Goal: Download file/media

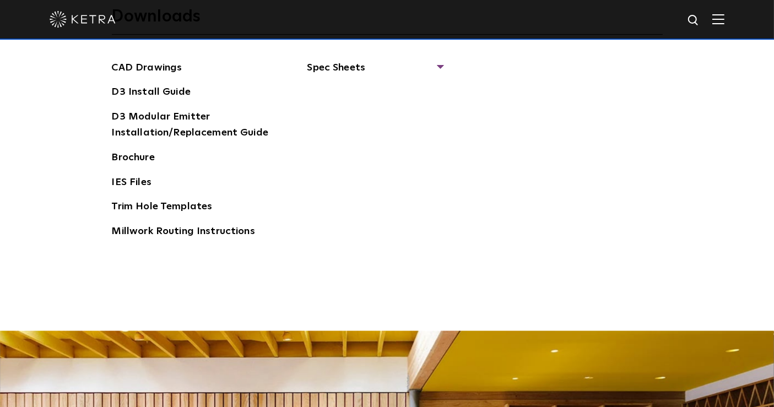
scroll to position [1653, 0]
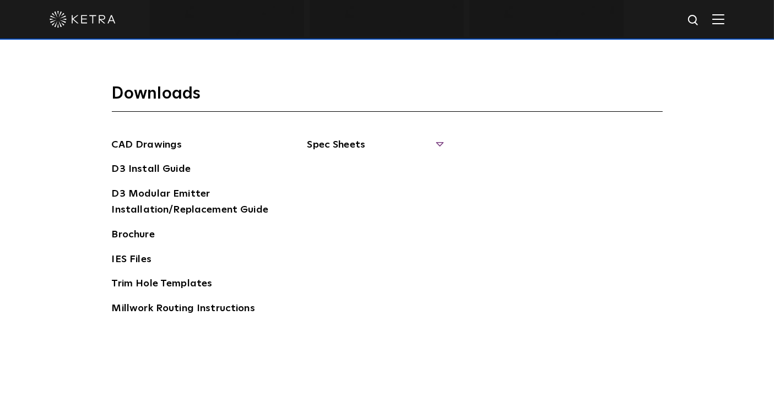
click at [438, 143] on span "Spec Sheets" at bounding box center [374, 149] width 135 height 24
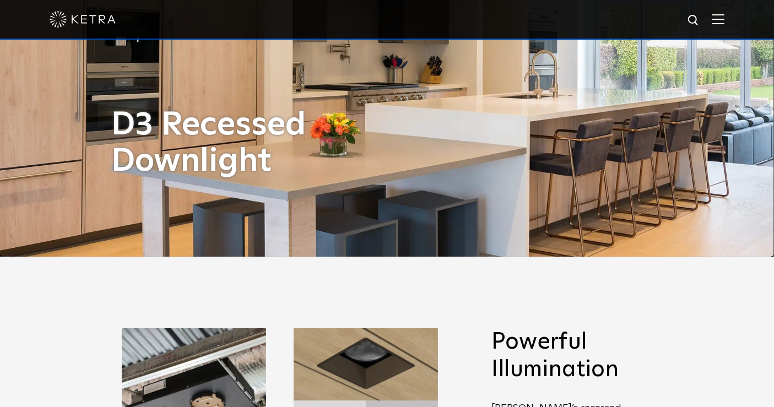
scroll to position [0, 0]
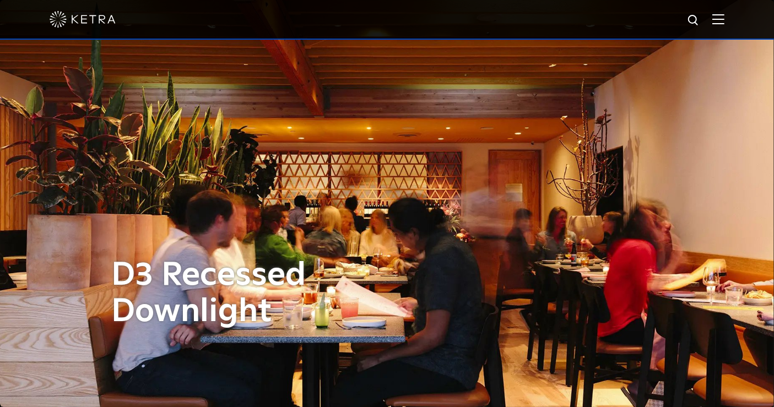
click at [725, 23] on img at bounding box center [718, 19] width 12 height 10
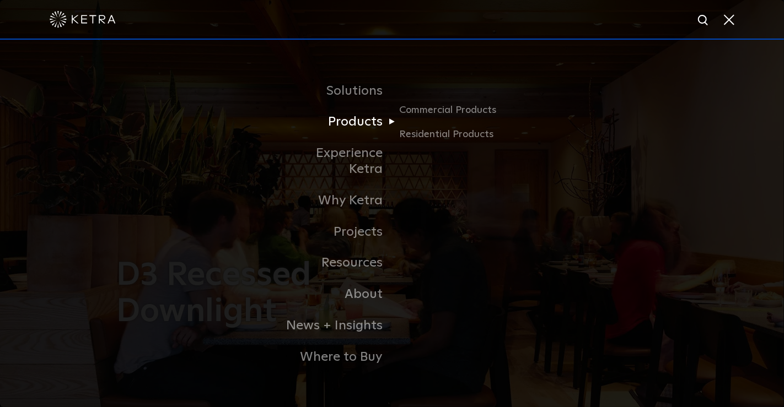
click at [354, 131] on link "Products" at bounding box center [335, 121] width 113 height 31
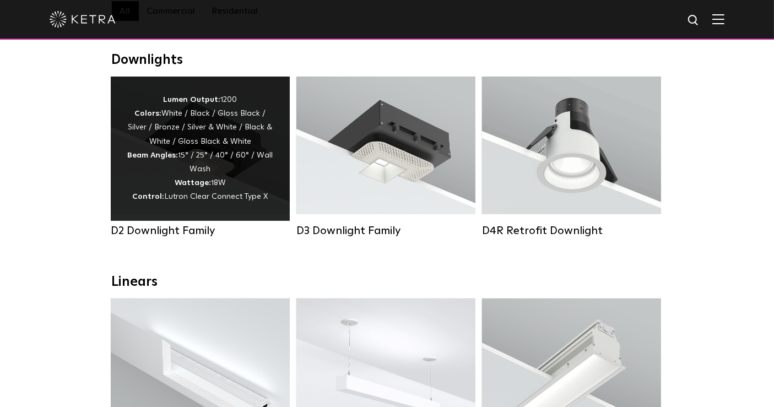
scroll to position [183, 0]
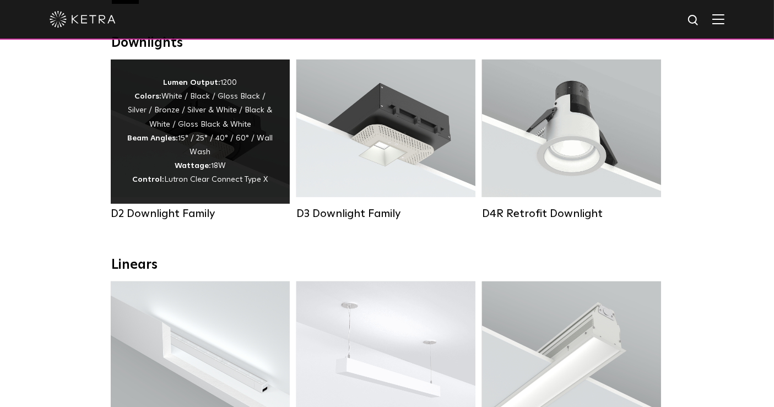
click at [179, 197] on div "Lumen Output: 1200 Colors: White / Black / Gloss Black / Silver / Bronze / Silv…" at bounding box center [200, 132] width 179 height 144
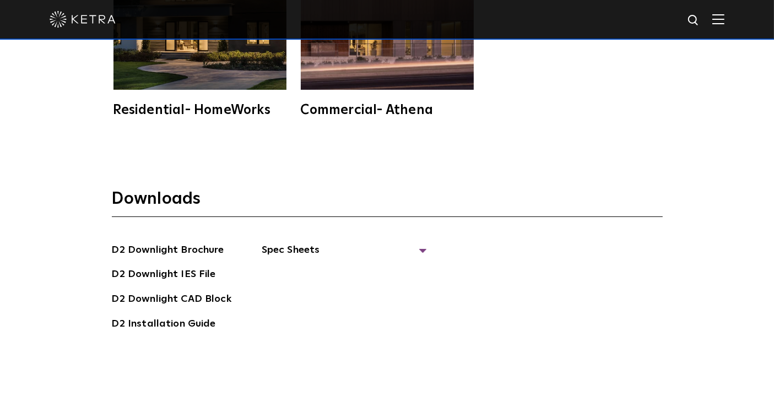
scroll to position [2877, 0]
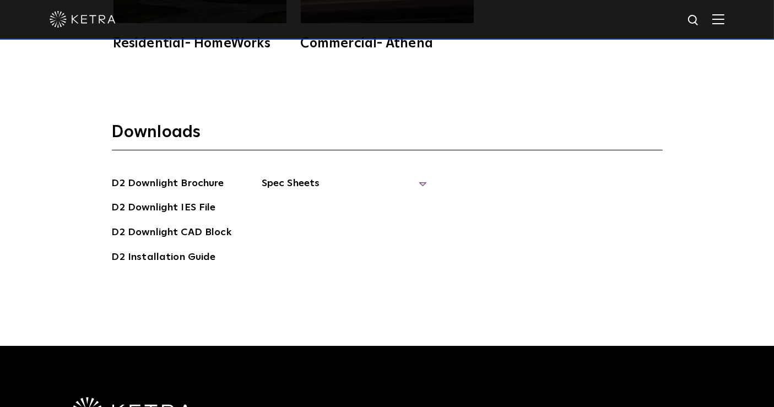
click at [422, 176] on span "Spec Sheets" at bounding box center [344, 188] width 165 height 24
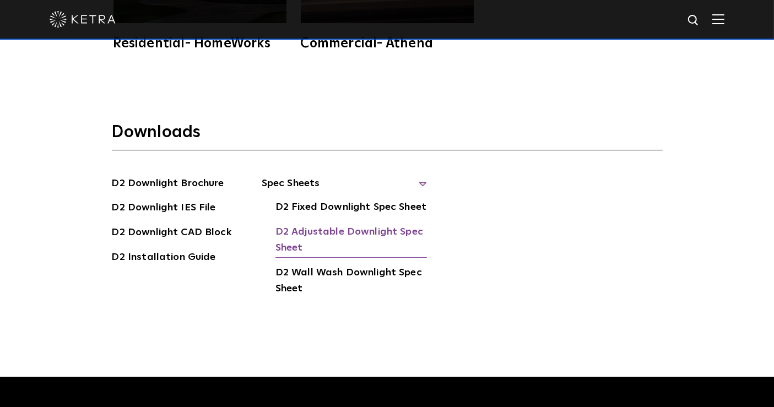
click at [340, 224] on link "D2 Adjustable Downlight Spec Sheet" at bounding box center [352, 241] width 152 height 34
